Goal: Information Seeking & Learning: Check status

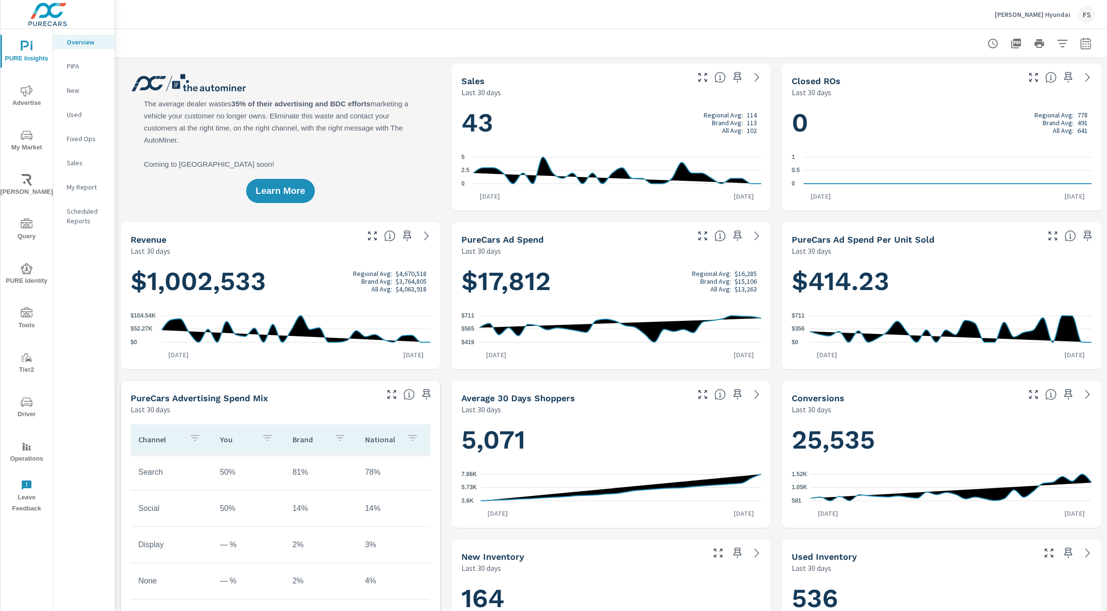
scroll to position [0, 0]
click at [28, 91] on icon "nav menu" at bounding box center [27, 91] width 12 height 12
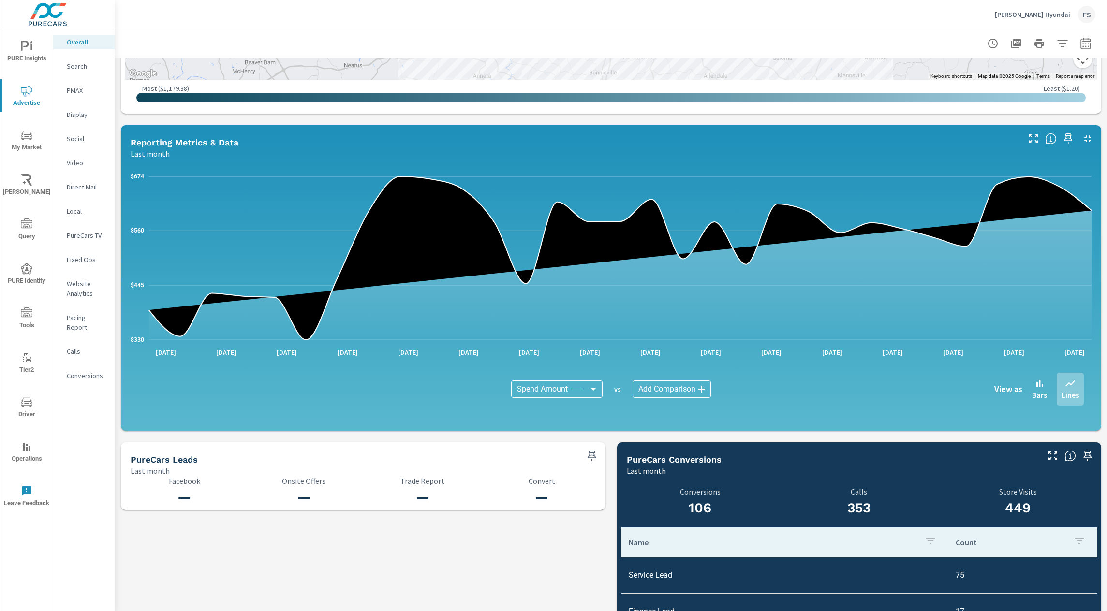
scroll to position [795, 0]
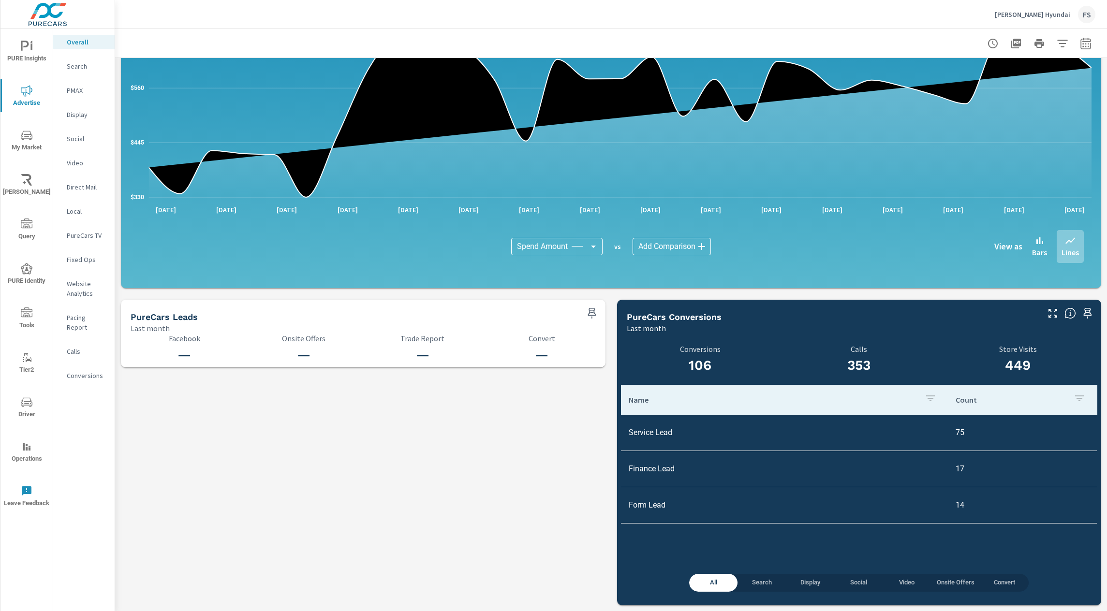
click at [80, 140] on p "Social" at bounding box center [87, 139] width 40 height 10
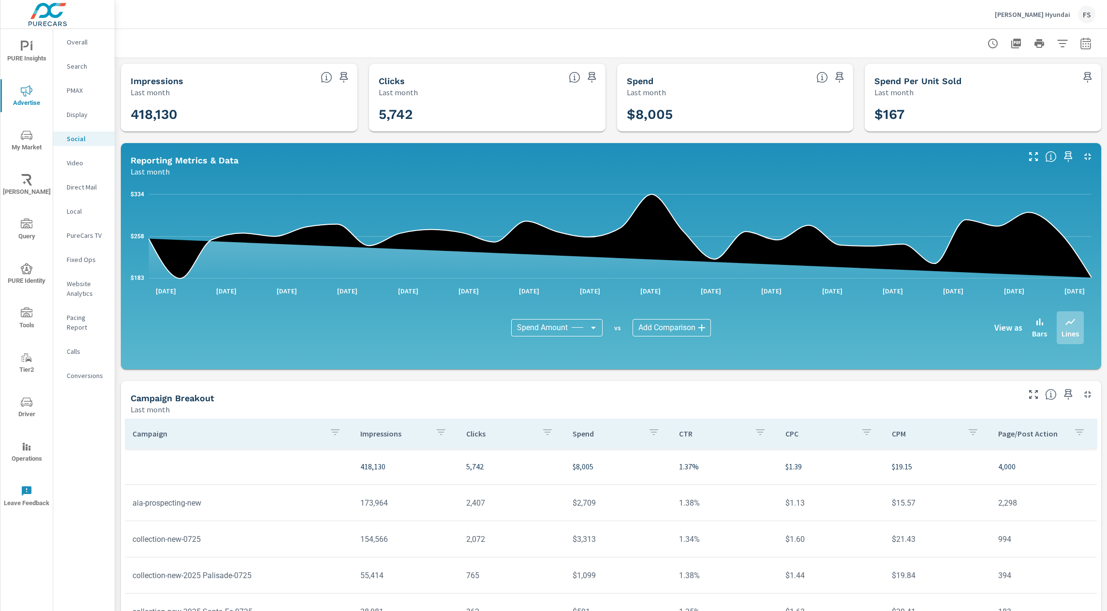
scroll to position [81, 0]
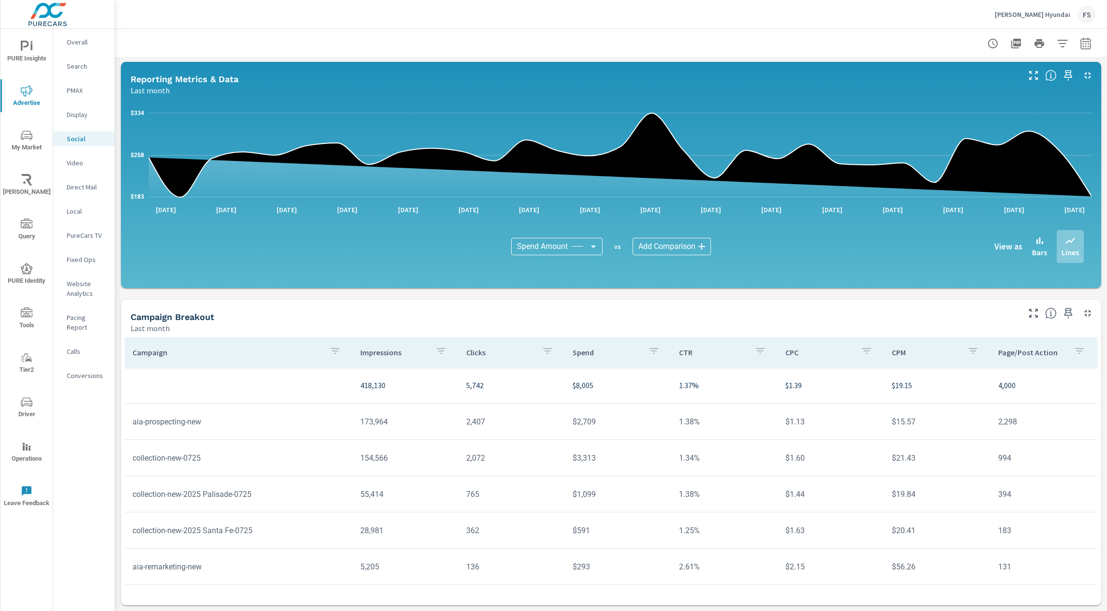
click at [471, 301] on div "Campaign Breakout Last month" at bounding box center [571, 317] width 901 height 34
click at [86, 371] on p "Conversions" at bounding box center [87, 376] width 40 height 10
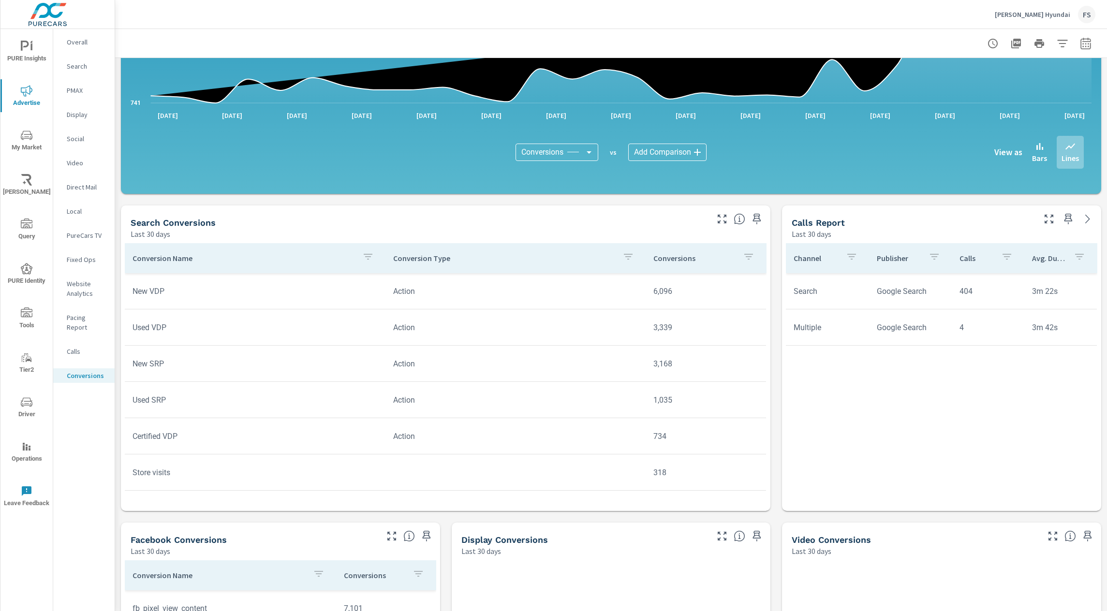
scroll to position [251, 0]
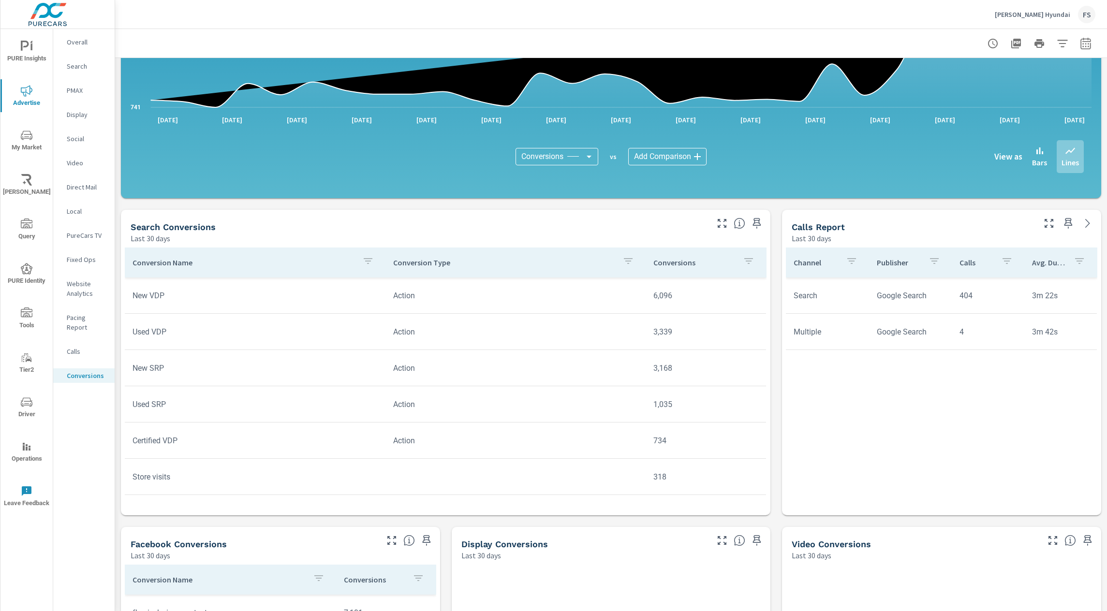
click at [1066, 40] on icon "button" at bounding box center [1062, 43] width 10 height 7
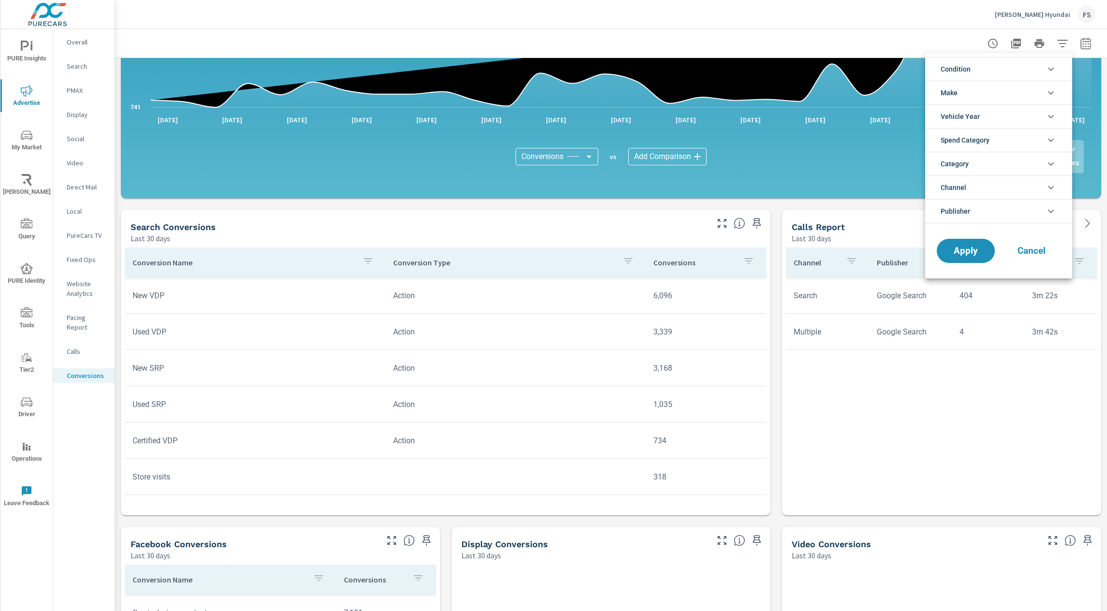
click at [966, 216] on span "Publisher" at bounding box center [956, 211] width 30 height 23
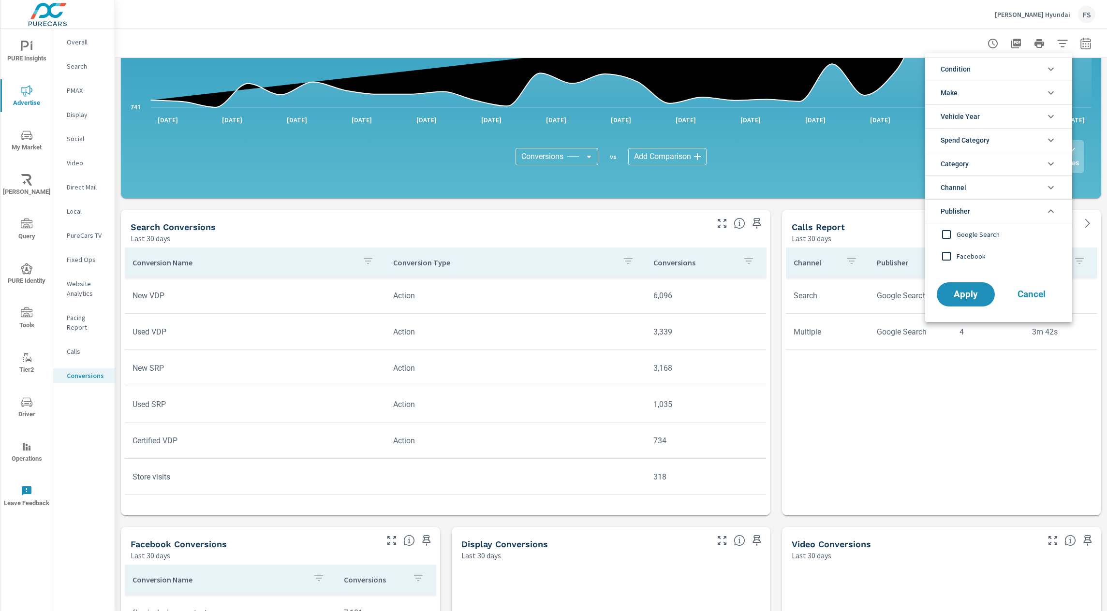
click at [951, 257] on input "filter options" at bounding box center [946, 256] width 20 height 20
click at [961, 290] on span "Apply" at bounding box center [966, 294] width 40 height 9
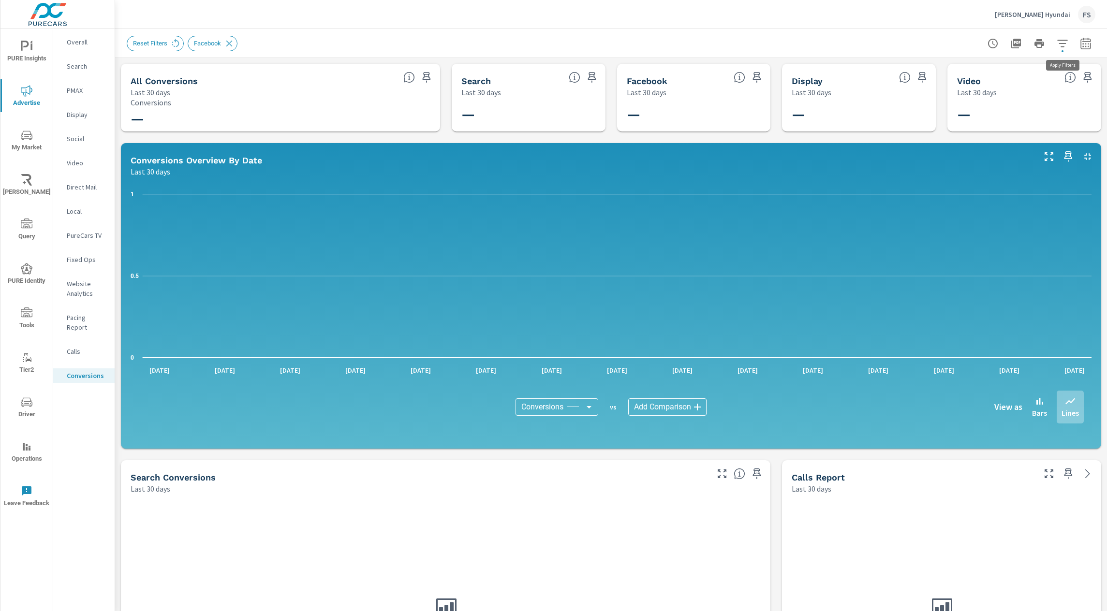
click at [1058, 45] on icon "button" at bounding box center [1063, 44] width 12 height 12
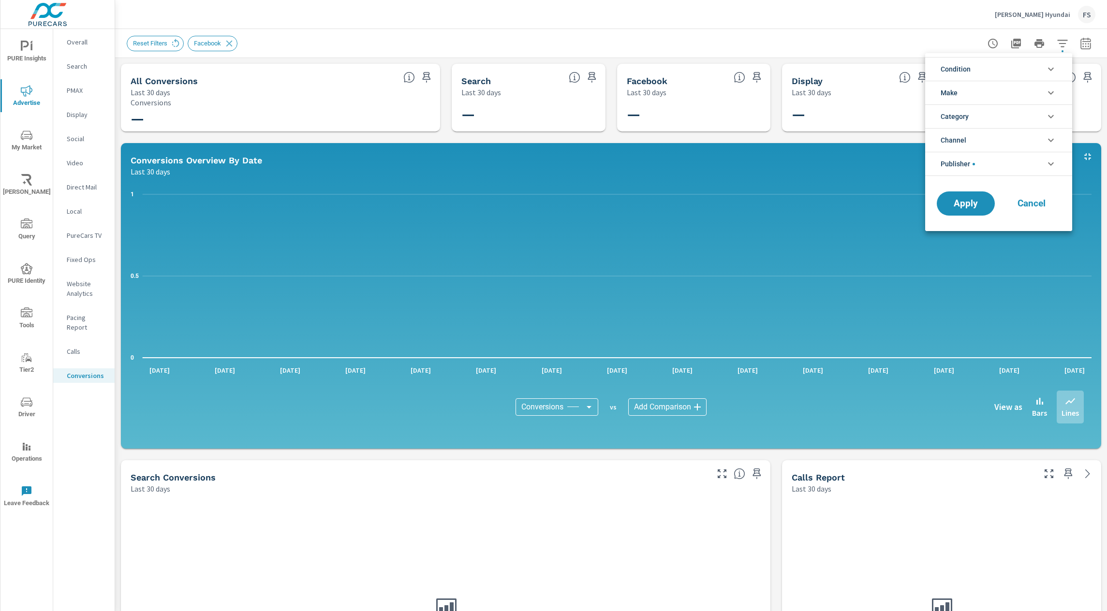
scroll to position [22, 0]
click at [1000, 161] on li "Publisher" at bounding box center [998, 164] width 147 height 24
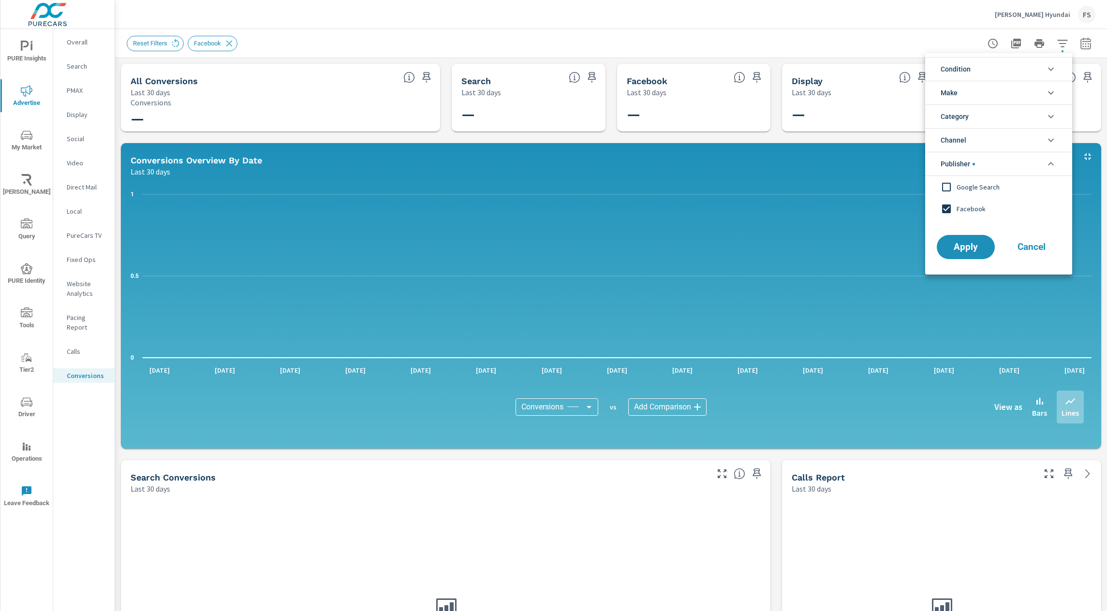
scroll to position [0, 0]
click at [951, 209] on input "filter options" at bounding box center [946, 209] width 20 height 20
click at [960, 245] on span "Apply" at bounding box center [966, 247] width 40 height 9
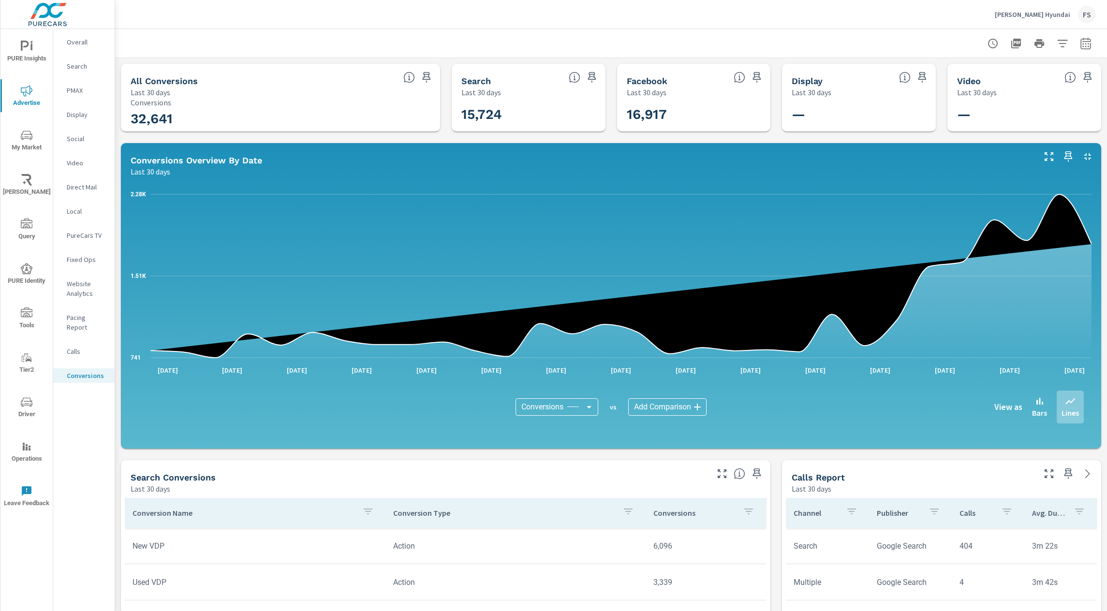
click at [698, 134] on div "All Conversions Last 30 days 32,641 Conversions Search Last 30 days 15,724 Face…" at bounding box center [611, 573] width 992 height 1031
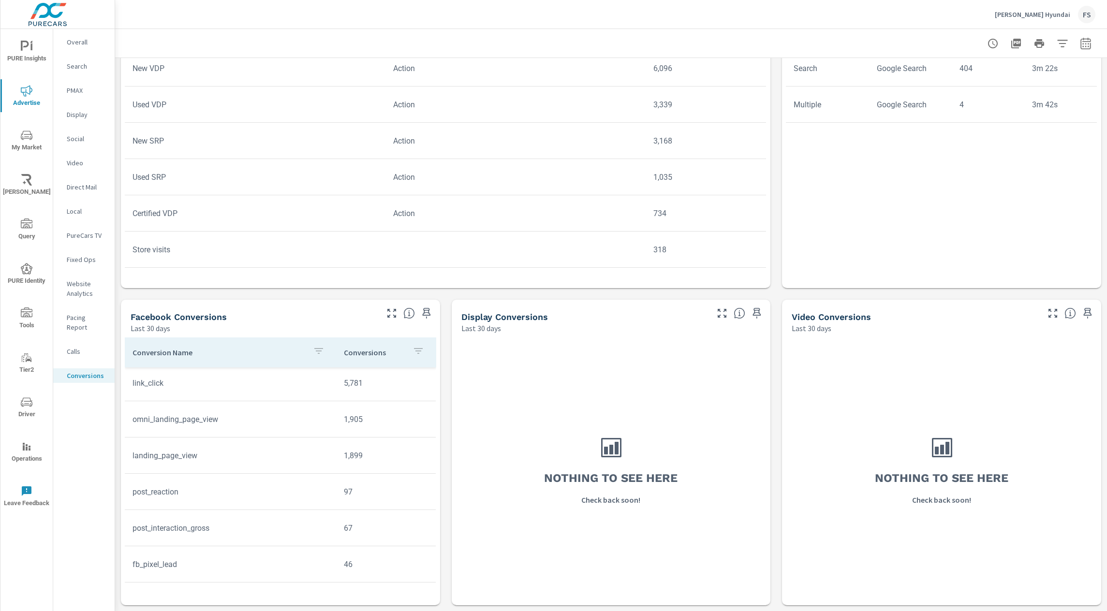
scroll to position [40, 0]
click at [1082, 41] on icon "button" at bounding box center [1086, 44] width 12 height 12
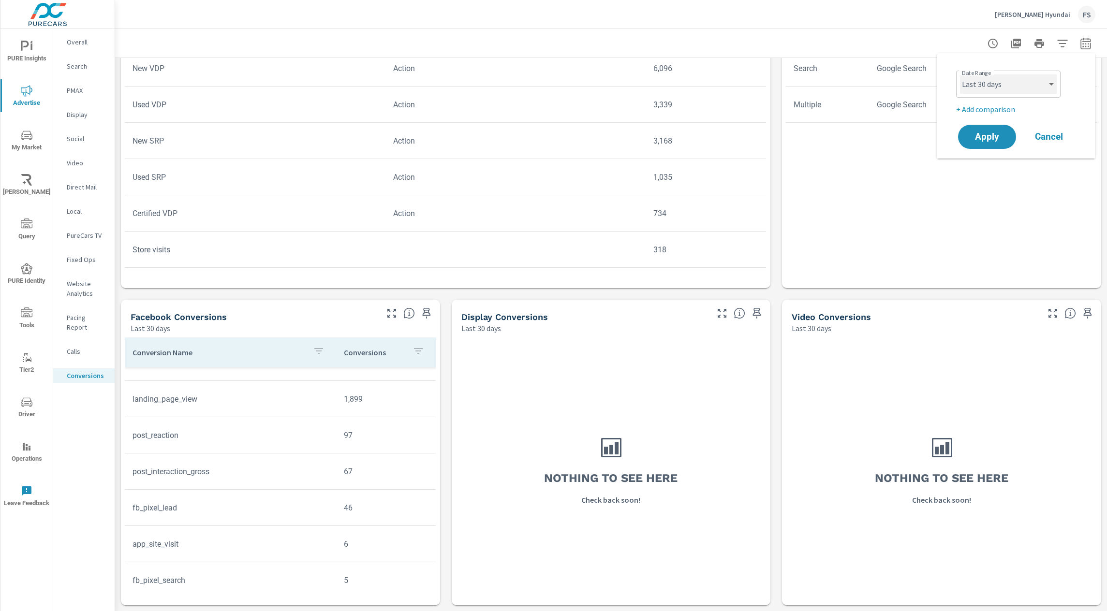
click at [1035, 89] on select "Custom [DATE] Last week Last 7 days Last 14 days Last 30 days Last 45 days Last…" at bounding box center [1008, 83] width 97 height 19
select select "Month to date"
click at [997, 142] on button "Apply" at bounding box center [987, 136] width 60 height 25
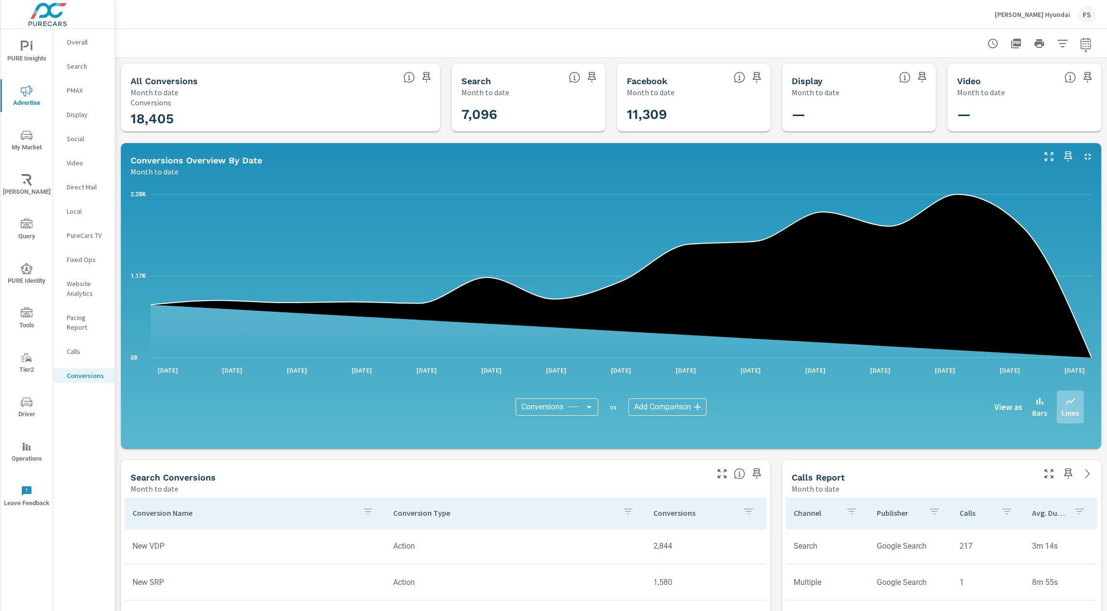
scroll to position [478, 0]
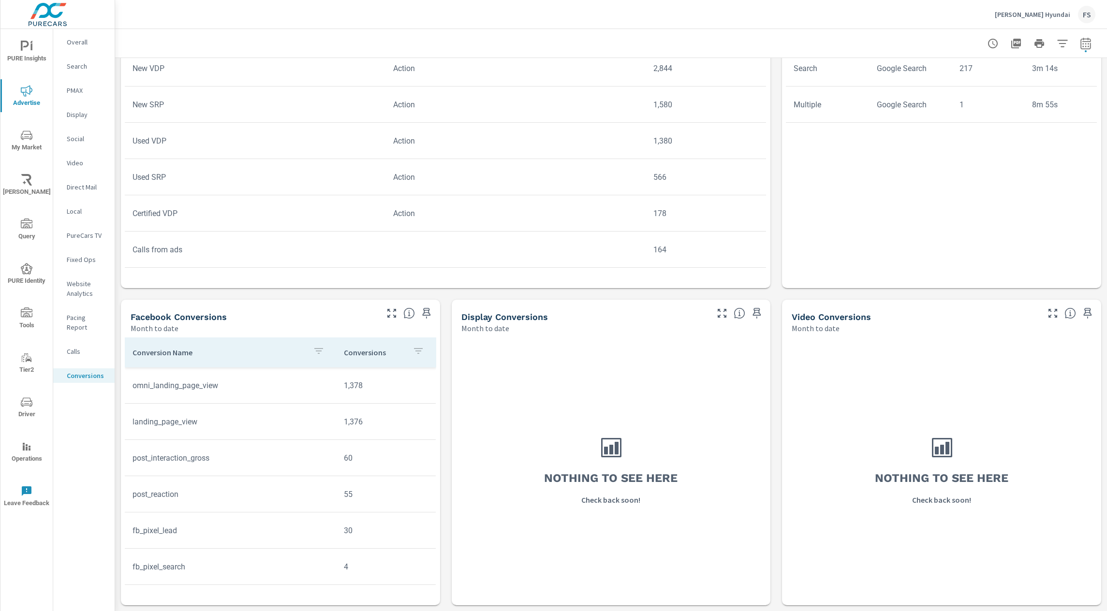
click at [450, 360] on div "All Conversions Month to date 18,405 Conversions Search Month to date 7,096 Fac…" at bounding box center [611, 95] width 992 height 1031
click at [449, 462] on div "All Conversions Month to date 18,405 Conversions Search Month to date 7,096 Fac…" at bounding box center [611, 95] width 992 height 1031
click at [1079, 46] on button "button" at bounding box center [1085, 43] width 19 height 19
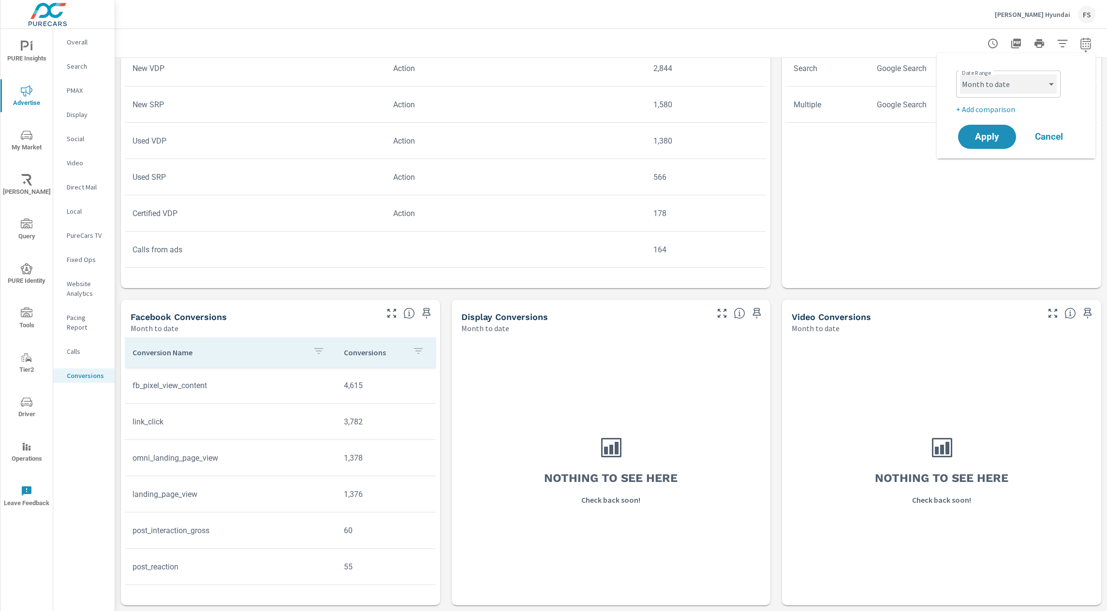
click at [1010, 91] on select "Custom [DATE] Last week Last 7 days Last 14 days Last 30 days Last 45 days Last…" at bounding box center [1008, 83] width 97 height 19
select select "Last month"
click at [986, 140] on span "Apply" at bounding box center [987, 137] width 40 height 9
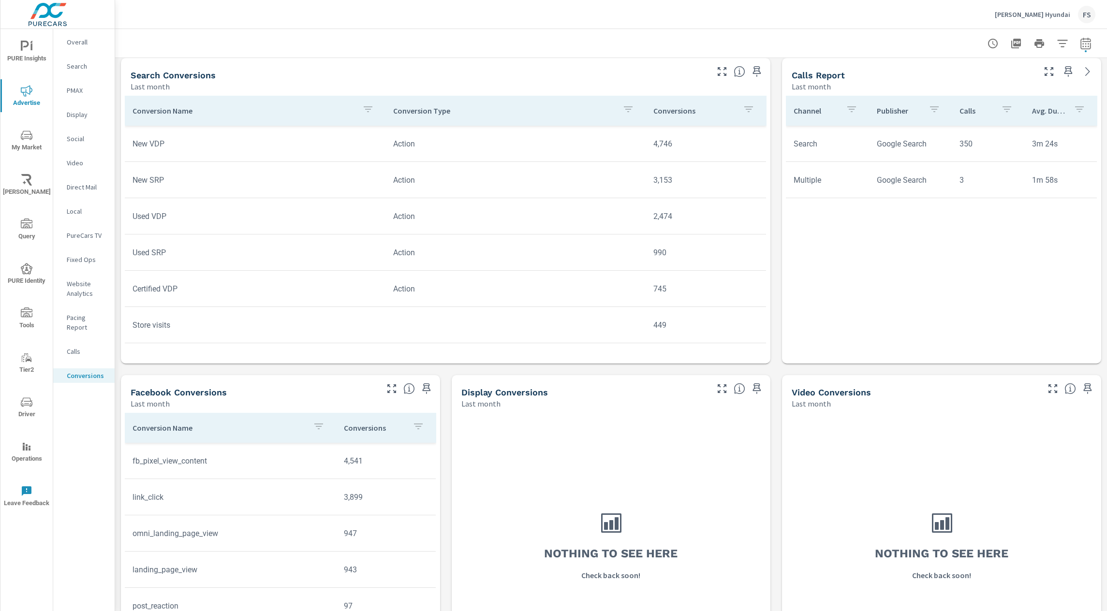
scroll to position [416, 0]
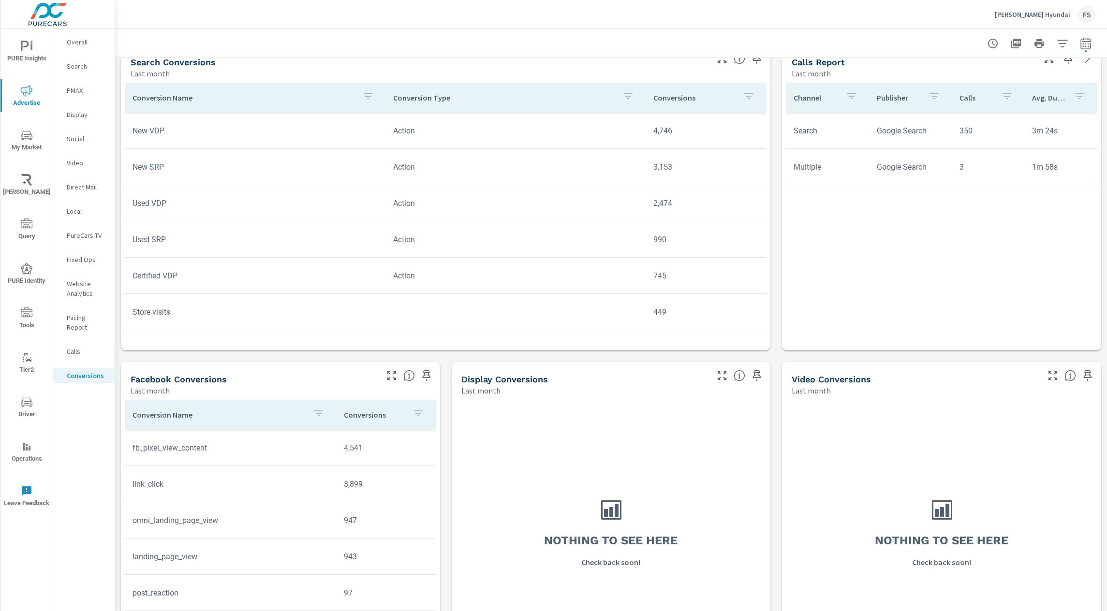
click at [83, 136] on p "Social" at bounding box center [87, 139] width 40 height 10
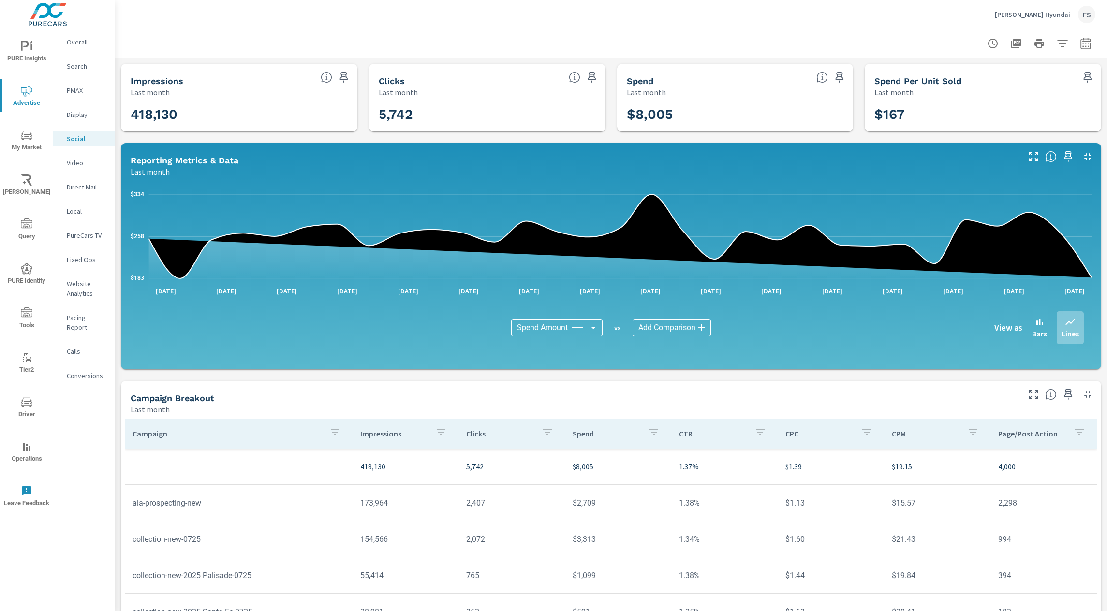
click at [480, 41] on div at bounding box center [611, 43] width 969 height 29
click at [87, 371] on p "Conversions" at bounding box center [87, 376] width 40 height 10
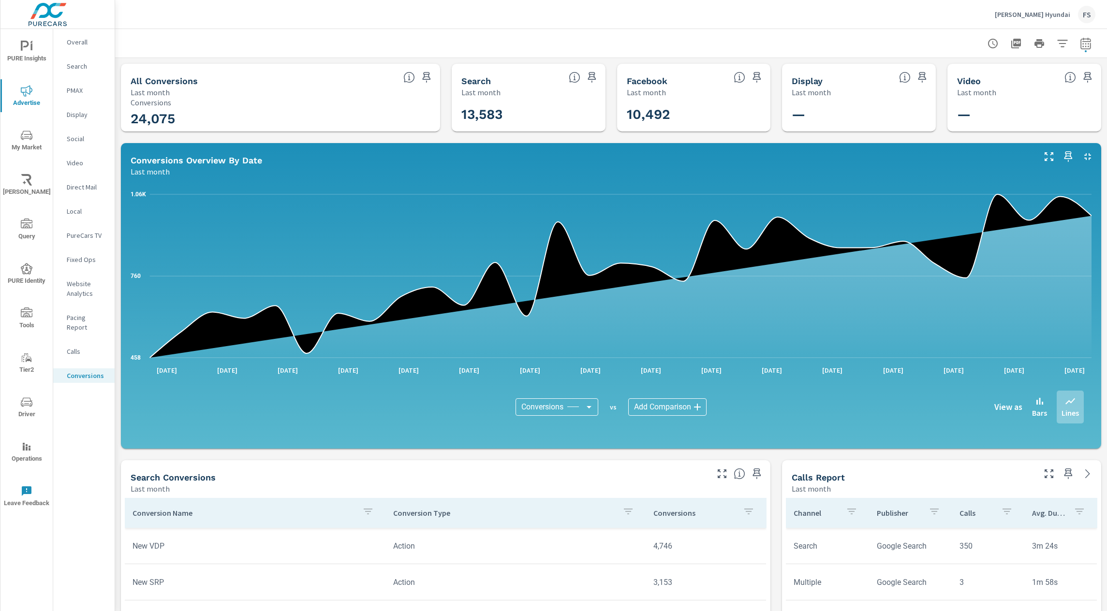
click at [493, 459] on div "All Conversions Last month 24,075 Conversions Search Last month 13,583 Facebook…" at bounding box center [611, 573] width 992 height 1031
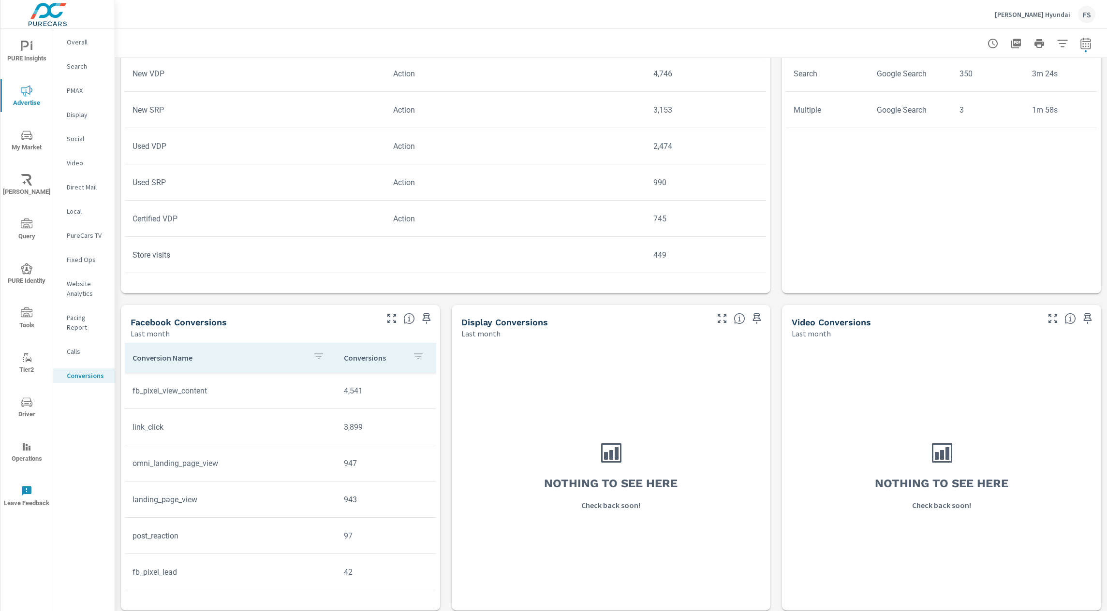
scroll to position [478, 0]
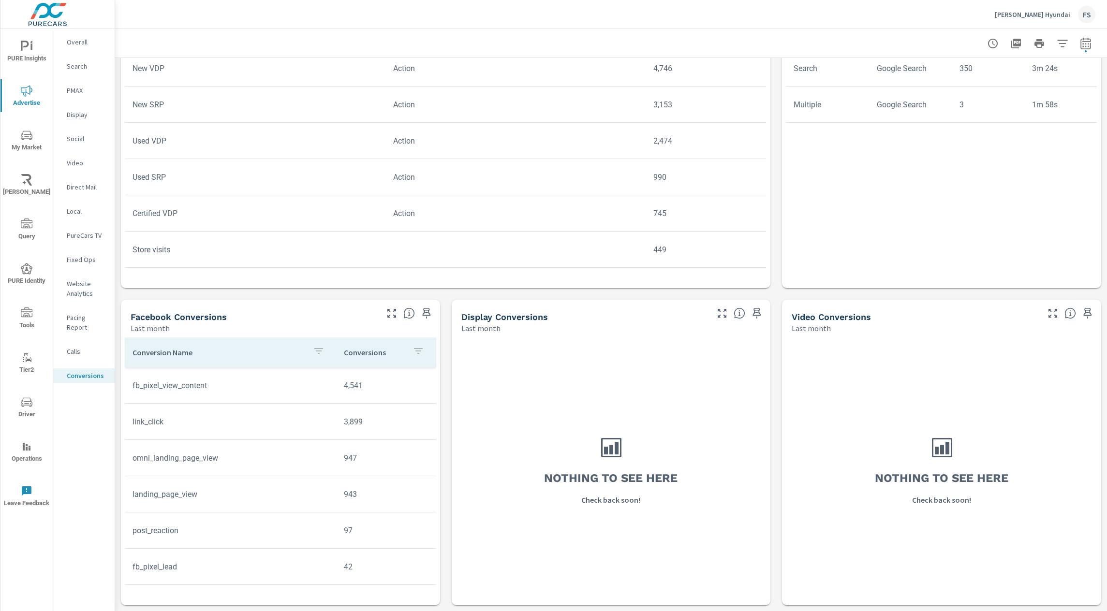
click at [446, 469] on div "All Conversions Last month 24,075 Conversions Search Last month 13,583 Facebook…" at bounding box center [611, 95] width 992 height 1031
click at [265, 293] on div "All Conversions Last month 24,075 Conversions Search Last month 13,583 Facebook…" at bounding box center [611, 95] width 992 height 1031
click at [80, 140] on p "Social" at bounding box center [87, 139] width 40 height 10
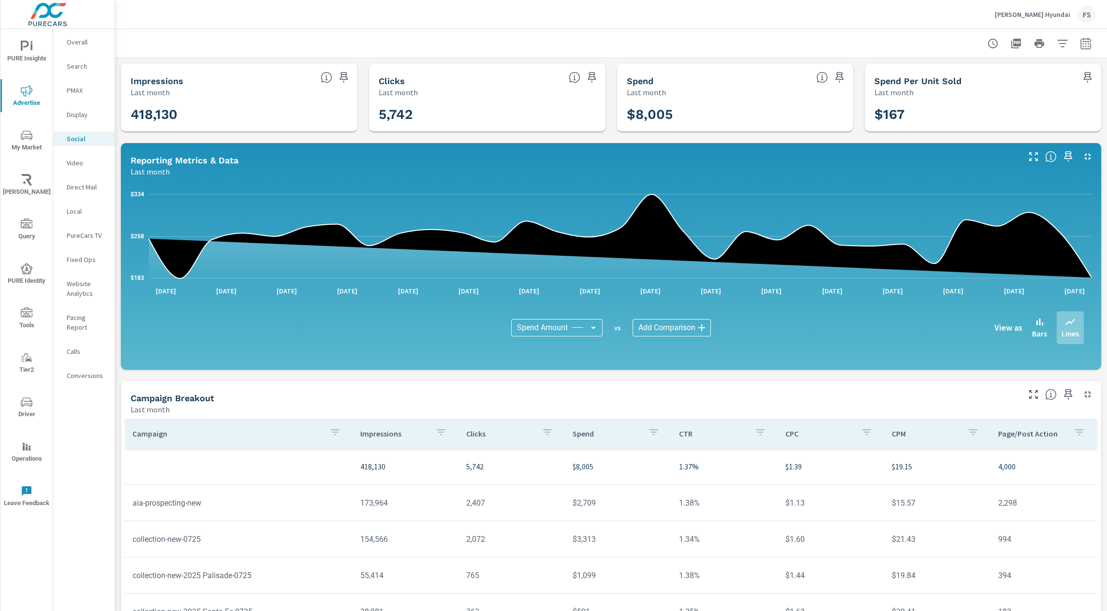
click at [82, 371] on p "Conversions" at bounding box center [87, 376] width 40 height 10
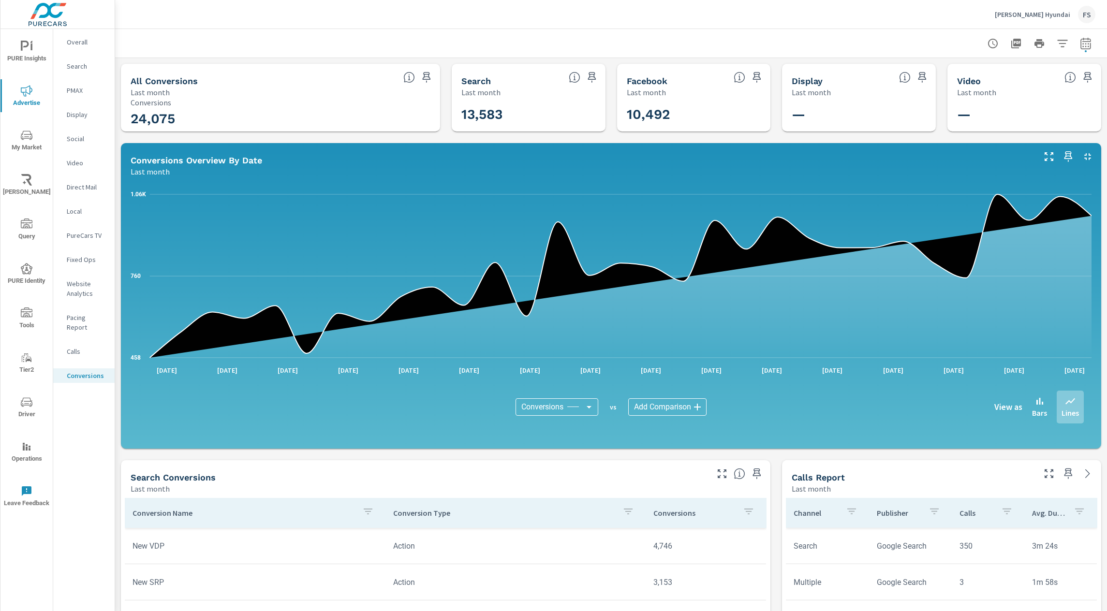
click at [532, 36] on div at bounding box center [611, 43] width 969 height 29
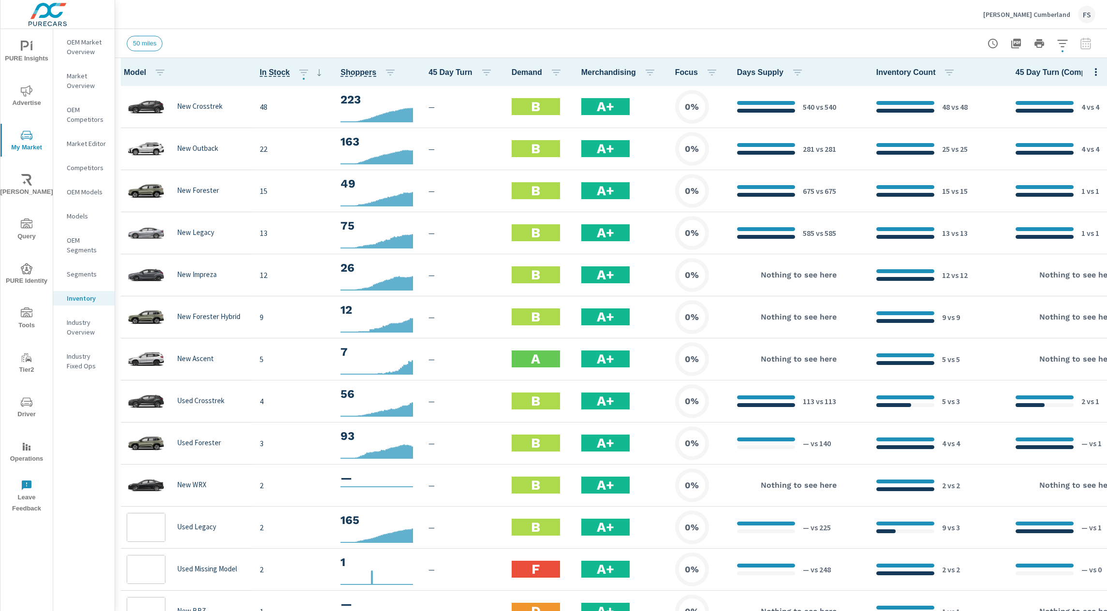
scroll to position [0, 0]
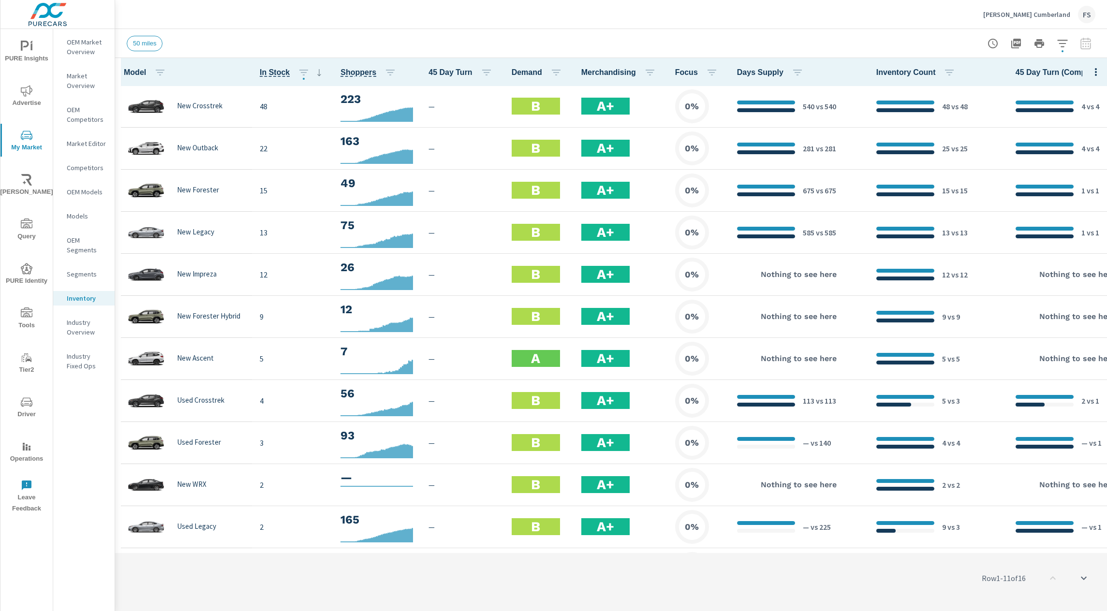
click at [1049, 35] on div at bounding box center [1039, 43] width 112 height 19
click at [1055, 37] on button "button" at bounding box center [1062, 43] width 19 height 19
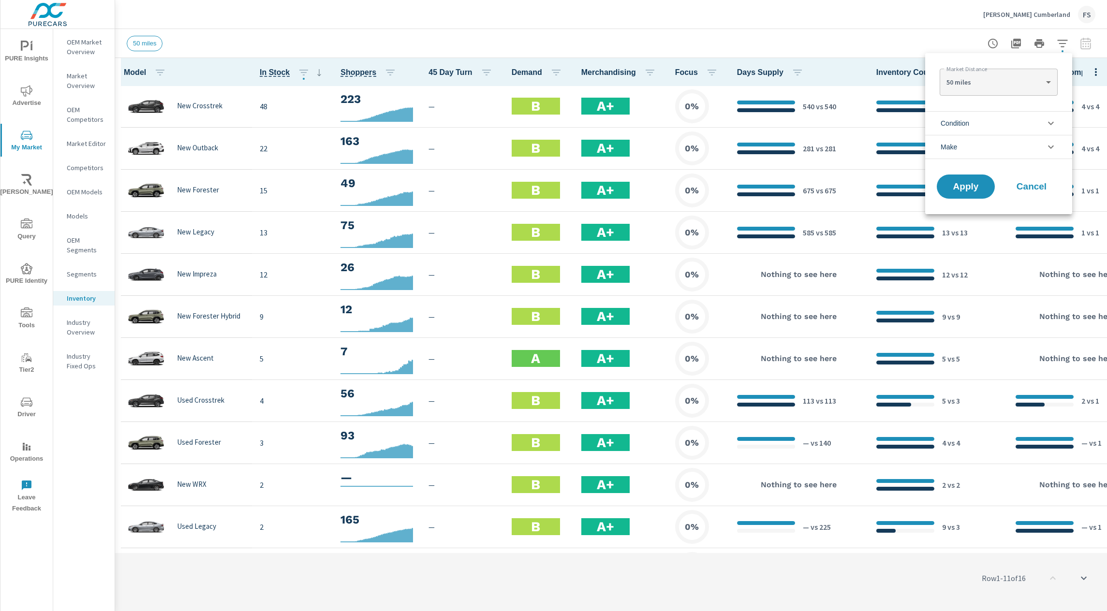
click at [936, 19] on div at bounding box center [553, 305] width 1107 height 611
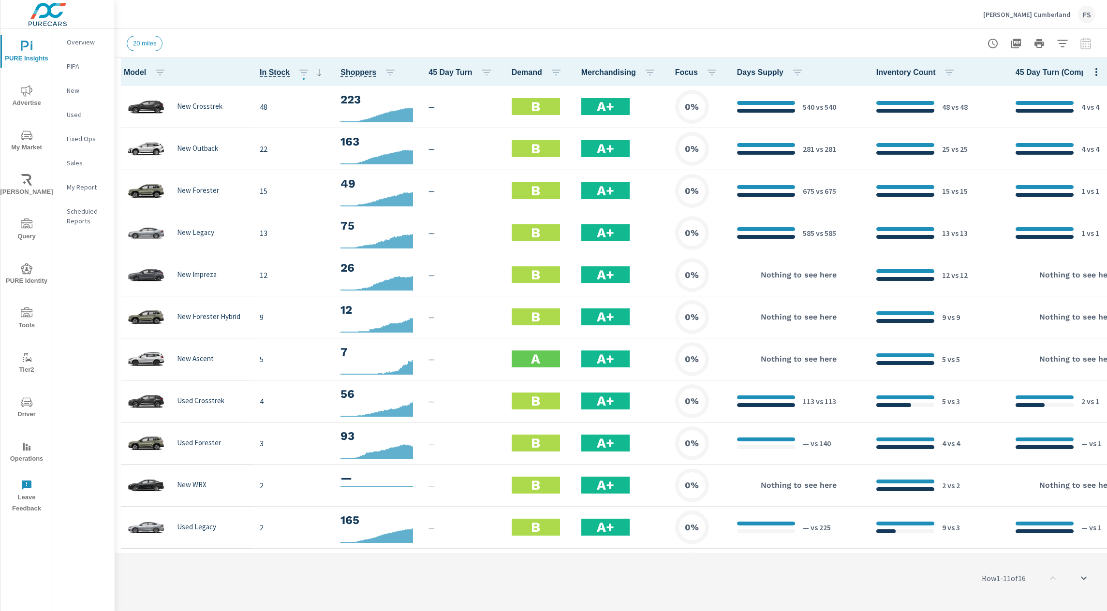
click at [1062, 41] on icon "button" at bounding box center [1063, 44] width 12 height 12
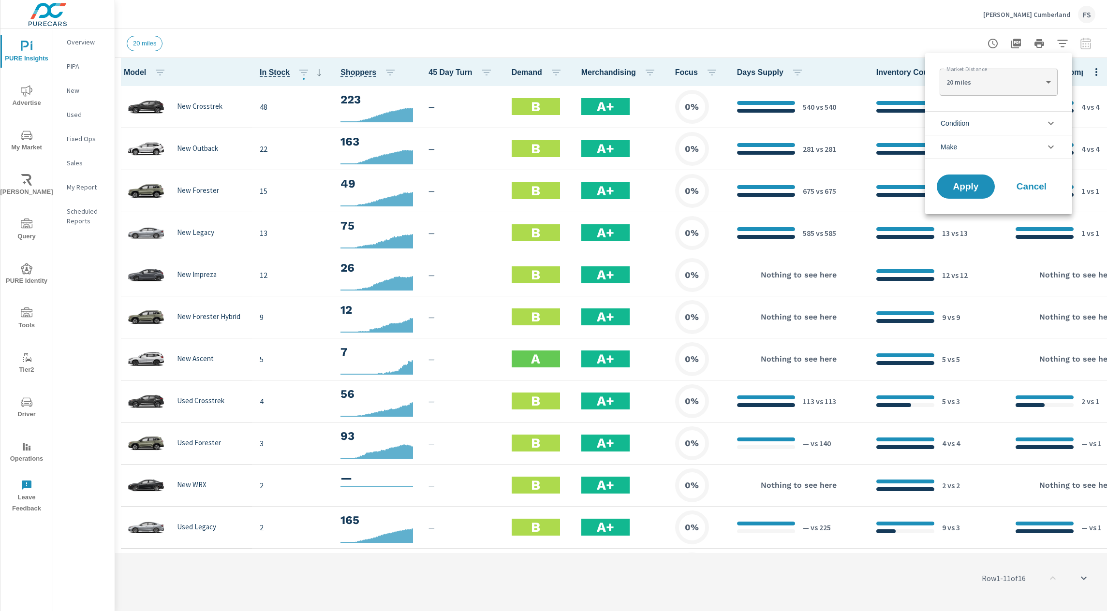
click at [1006, 74] on body "PURE Insights Advertise My Market Riley AI Query PURE Identity Tools Tier2 Driv…" at bounding box center [553, 305] width 1107 height 611
click at [967, 146] on li "100 miles" at bounding box center [999, 143] width 118 height 15
type Distance "100"
click at [963, 180] on button "Apply" at bounding box center [966, 186] width 60 height 25
